Goal: Information Seeking & Learning: Learn about a topic

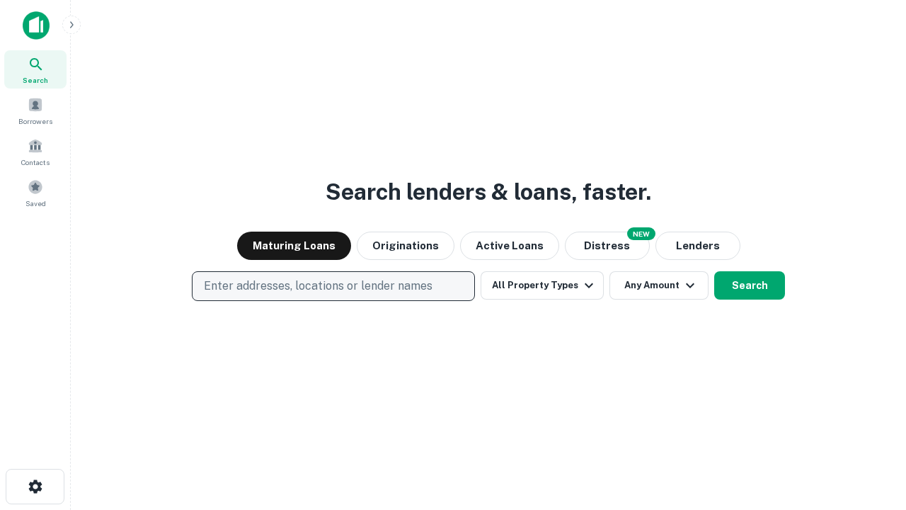
click at [333, 286] on p "Enter addresses, locations or lender names" at bounding box center [318, 285] width 229 height 17
type input "**********"
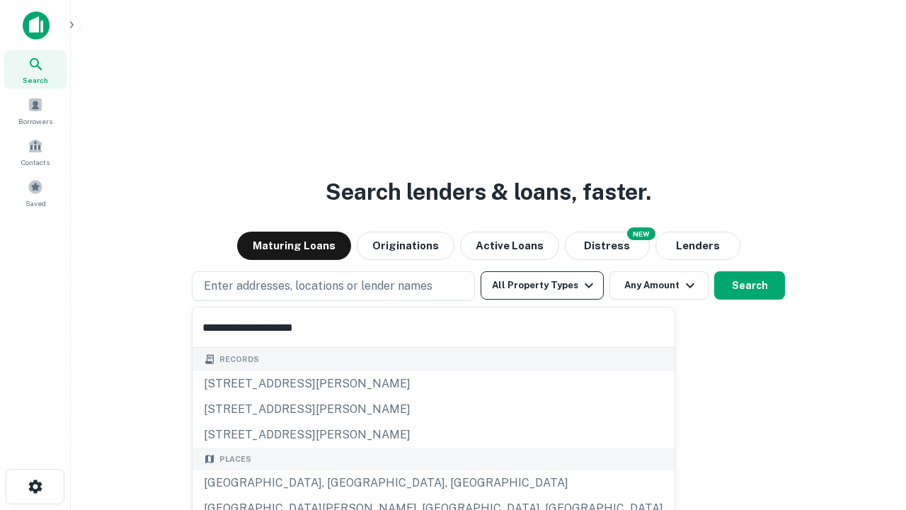
click at [338, 483] on div "[GEOGRAPHIC_DATA], [GEOGRAPHIC_DATA], [GEOGRAPHIC_DATA]" at bounding box center [434, 482] width 482 height 25
click at [542, 285] on button "All Property Types" at bounding box center [542, 285] width 123 height 28
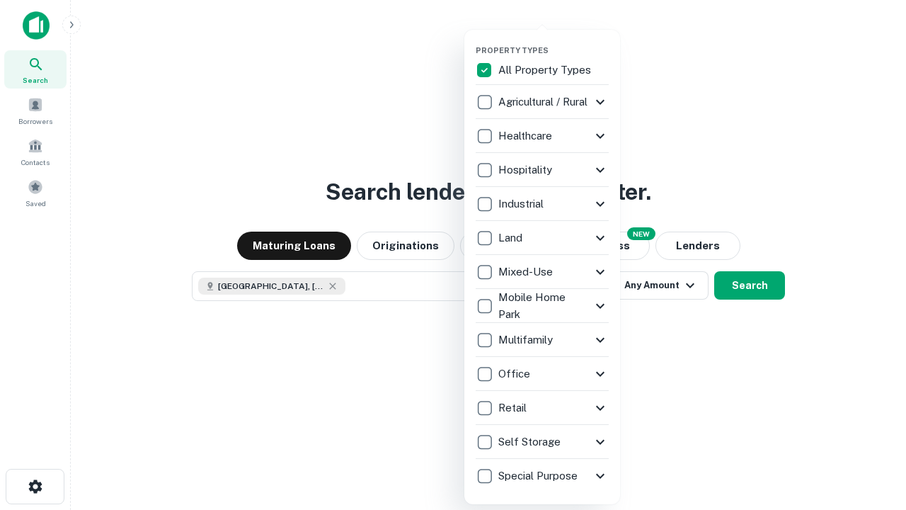
click at [554, 41] on button "button" at bounding box center [554, 41] width 156 height 1
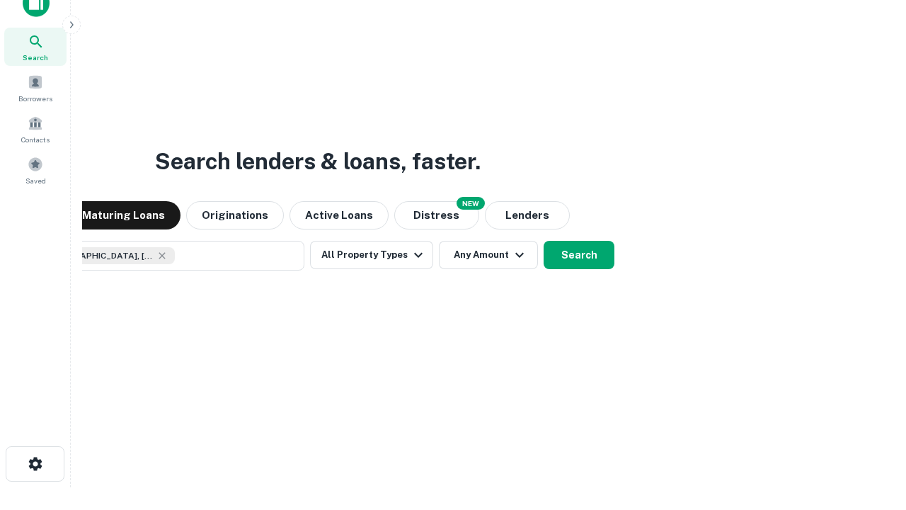
scroll to position [102, 401]
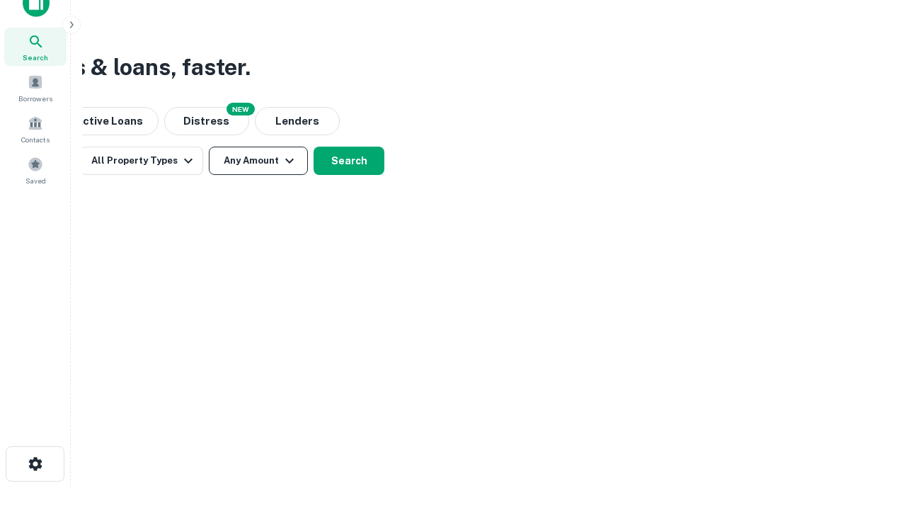
click at [258, 161] on button "Any Amount" at bounding box center [258, 161] width 99 height 28
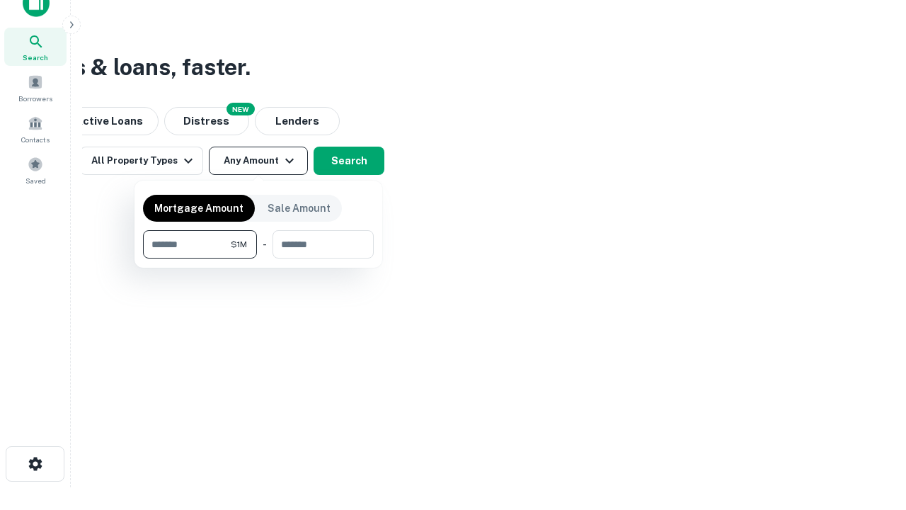
type input "*******"
click at [258, 258] on button "button" at bounding box center [258, 258] width 231 height 1
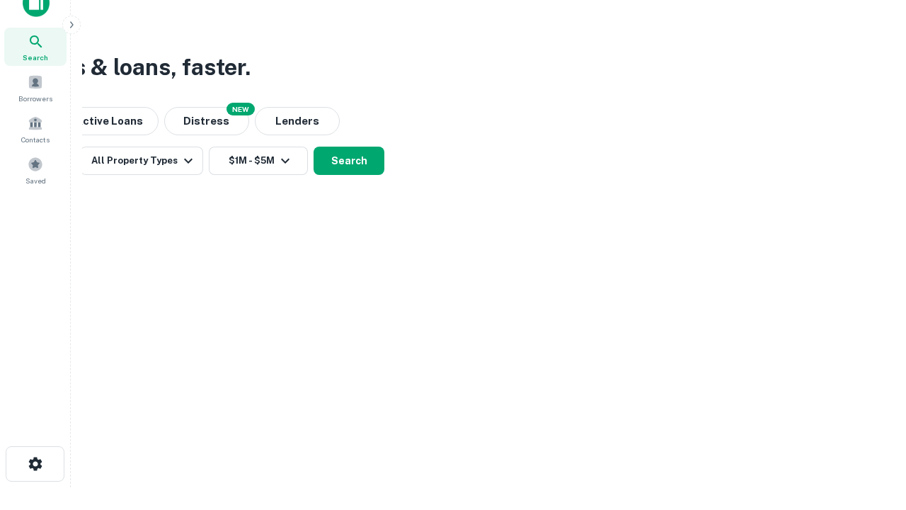
scroll to position [23, 0]
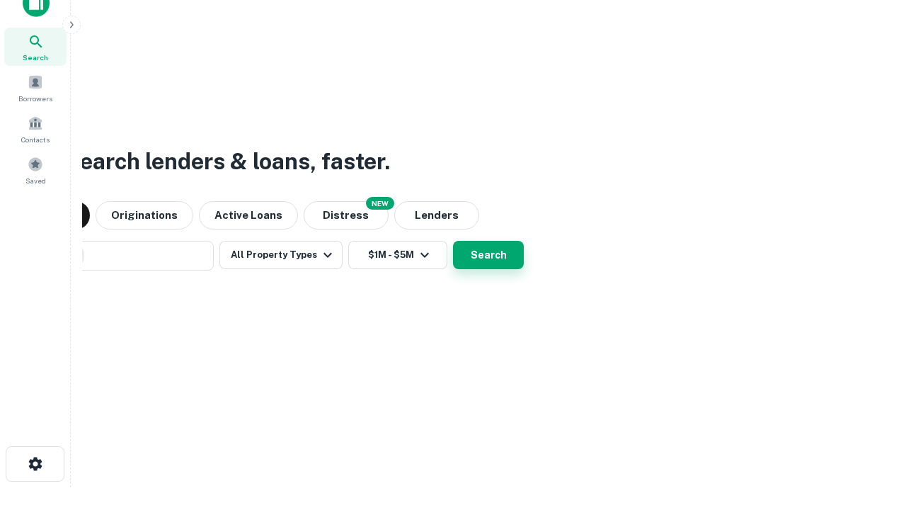
click at [453, 241] on button "Search" at bounding box center [488, 255] width 71 height 28
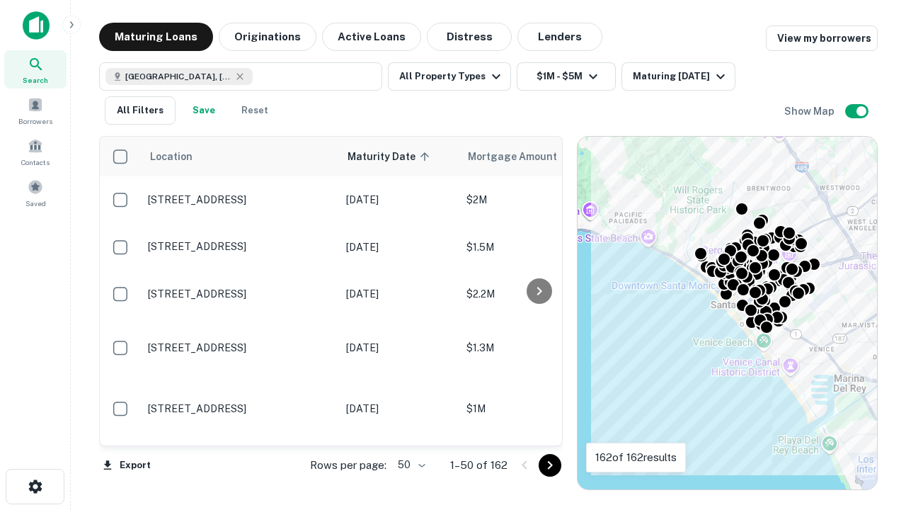
click at [409, 464] on body "Search Borrowers Contacts Saved Maturing Loans Originations Active Loans Distre…" at bounding box center [453, 255] width 906 height 510
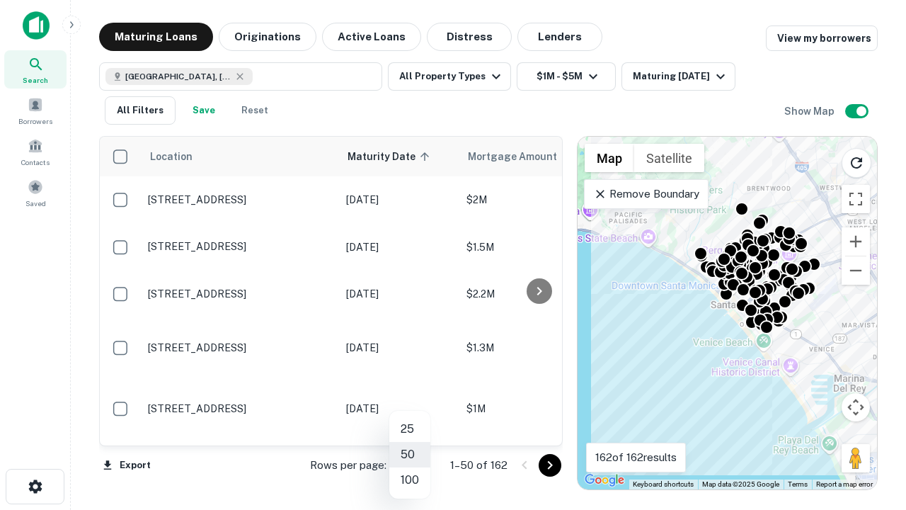
click at [410, 429] on li "25" at bounding box center [409, 428] width 41 height 25
